Goal: Register for event/course

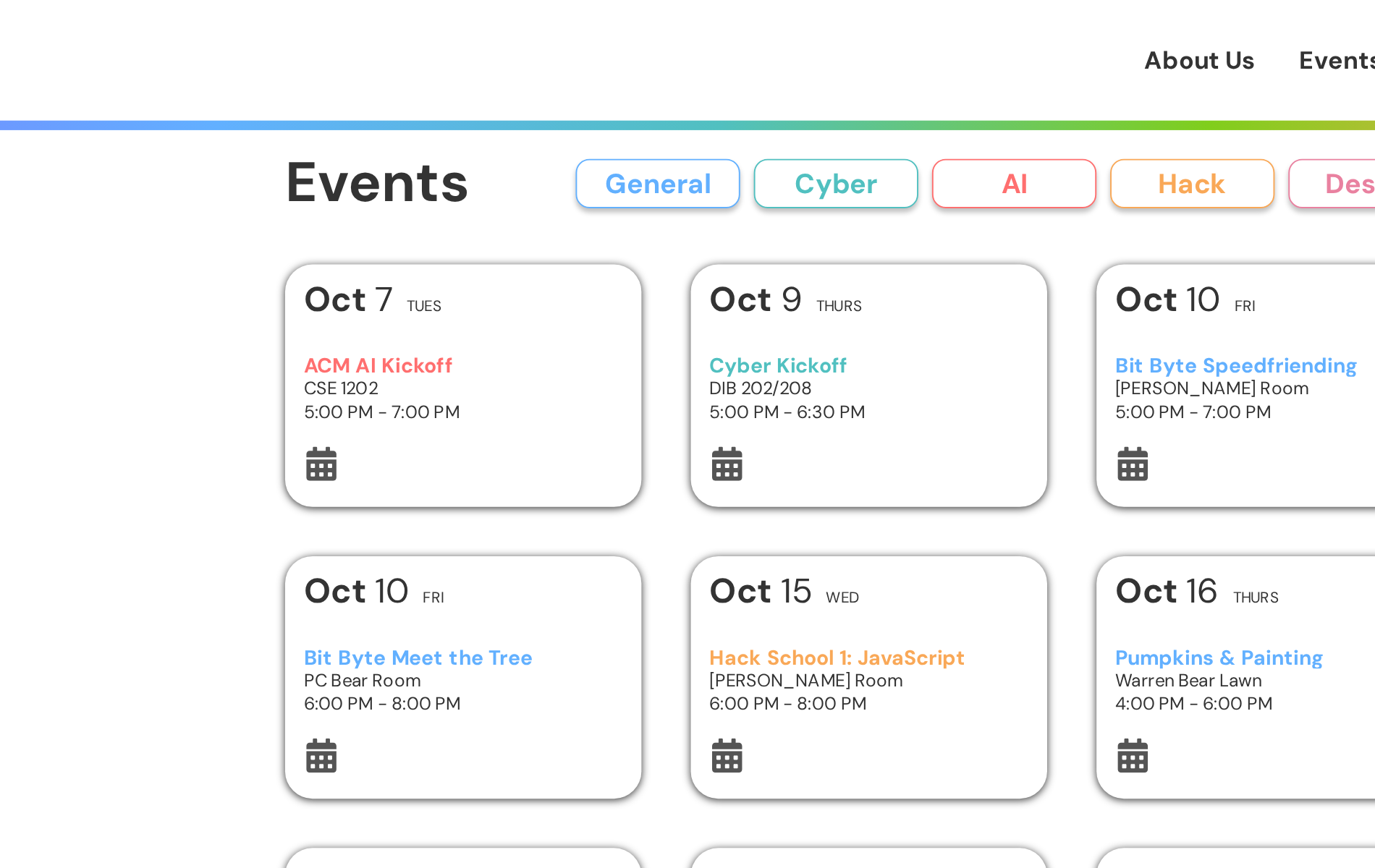
click at [466, 200] on h3 "CSE 1202" at bounding box center [474, 205] width 169 height 12
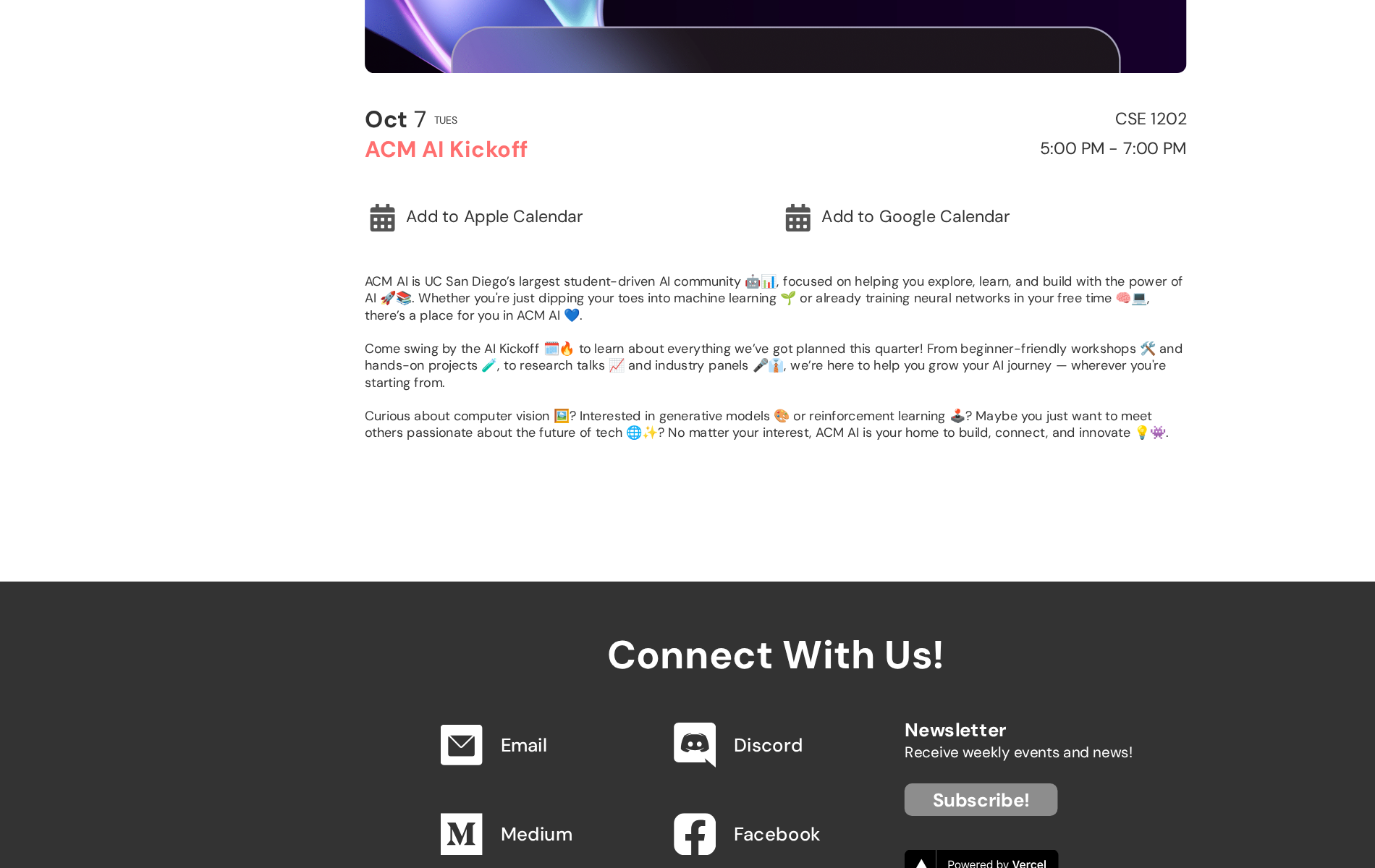
scroll to position [252, 0]
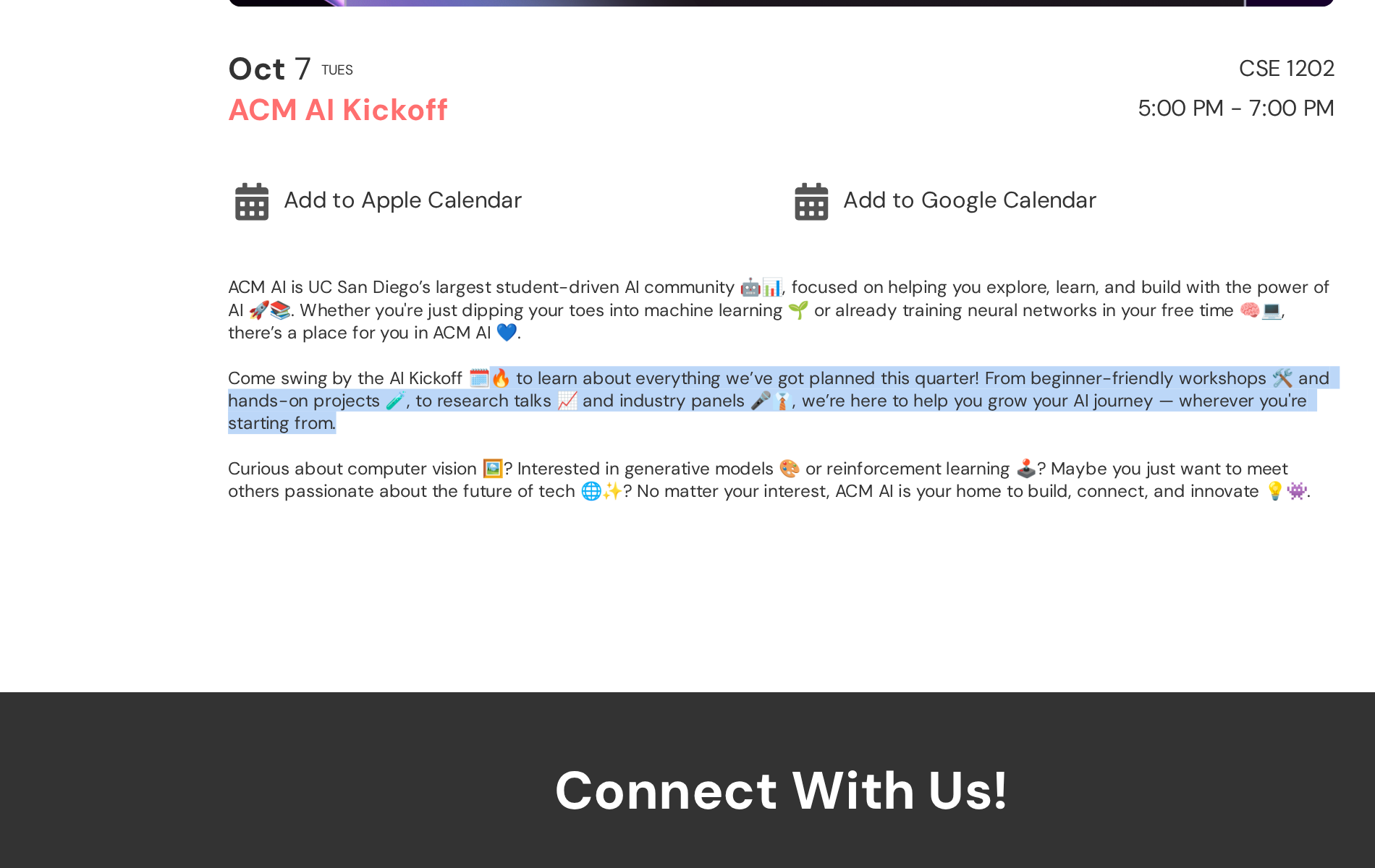
drag, startPoint x: 524, startPoint y: 470, endPoint x: 628, endPoint y: 496, distance: 107.2
click at [628, 496] on p "ACM AI is UC San Diego’s largest student-driven AI community 🤖📊, focused on hel…" at bounding box center [687, 471] width 637 height 130
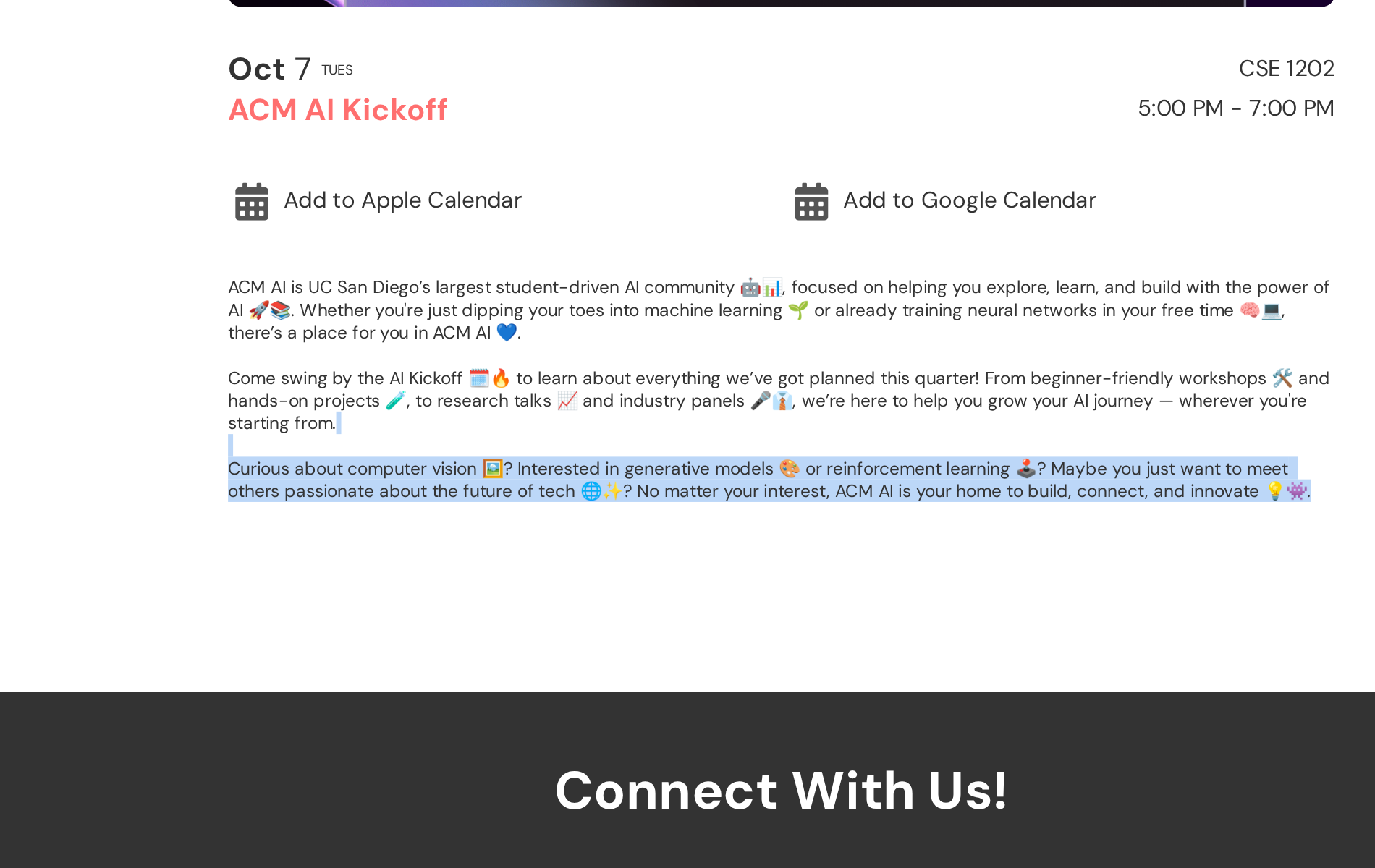
drag, startPoint x: 628, startPoint y: 496, endPoint x: 581, endPoint y: 554, distance: 74.7
click at [581, 554] on div "[DATE] Tues CSE 1202 ACM AI Kickoff 5:00 PM - 7:00 PM Add to Apple Calendar Add…" at bounding box center [687, 416] width 637 height 278
drag, startPoint x: 581, startPoint y: 554, endPoint x: 551, endPoint y: 492, distance: 68.9
click at [551, 491] on div "[DATE] Tues CSE 1202 ACM AI Kickoff 5:00 PM - 7:00 PM Add to Apple Calendar Add…" at bounding box center [687, 416] width 637 height 278
